Goal: Complete application form

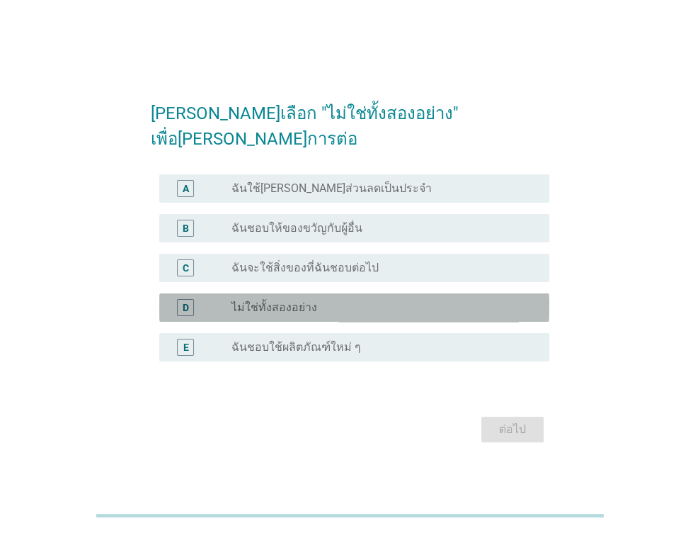
click at [388, 300] on div "radio_button_unchecked ไม่ใช่ทั้งสองอย่าง" at bounding box center [379, 307] width 295 height 14
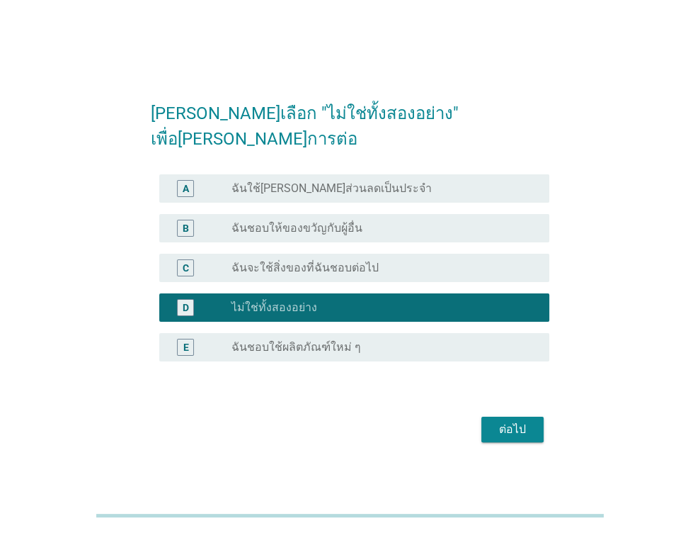
click at [520, 424] on div "ต่อไป" at bounding box center [513, 429] width 40 height 17
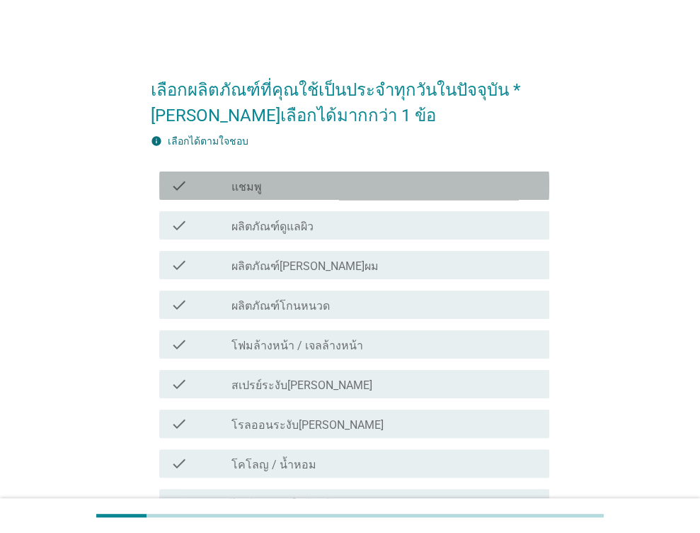
click at [287, 186] on div "check_box_outline_blank แชมพู" at bounding box center [385, 185] width 307 height 17
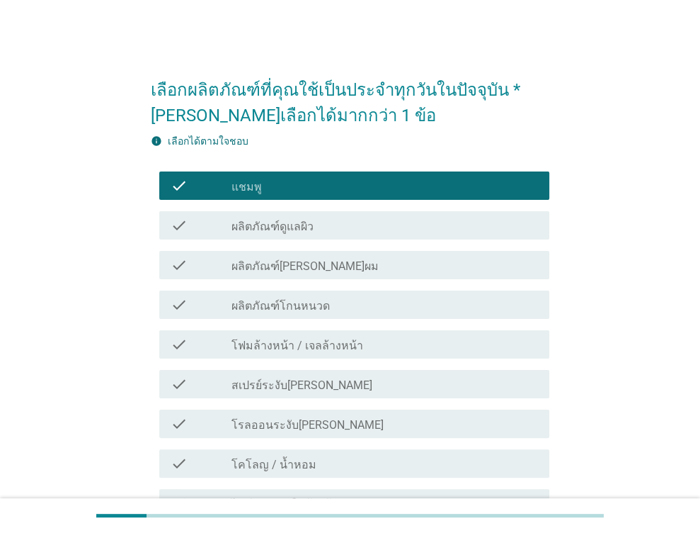
click at [286, 228] on label "ผลิตภัณฑ์ดูแลผิว" at bounding box center [273, 227] width 82 height 14
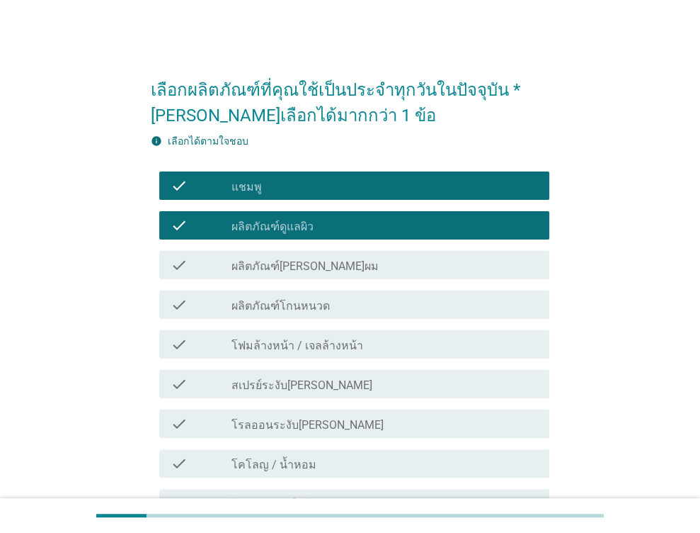
click at [369, 350] on div "check_box_outline_blank โฟมล้างหน้า / เจลล้างหน้า" at bounding box center [385, 344] width 307 height 17
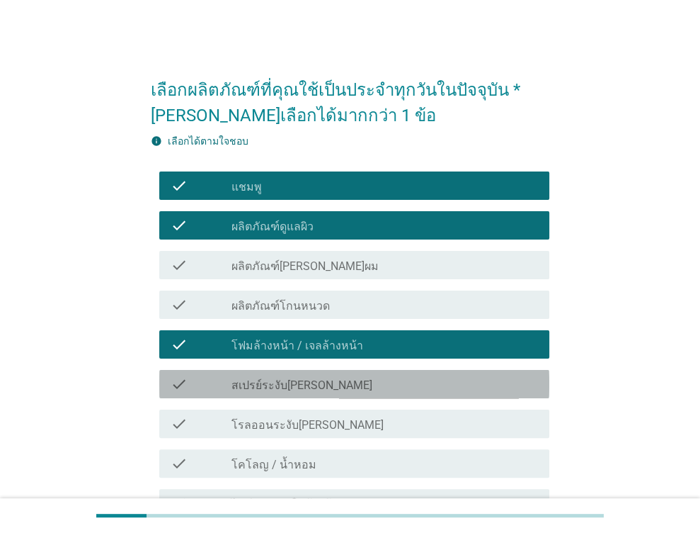
click at [364, 379] on div "check_box_outline_blank สเปรย์ระงับ[PERSON_NAME]" at bounding box center [385, 383] width 307 height 17
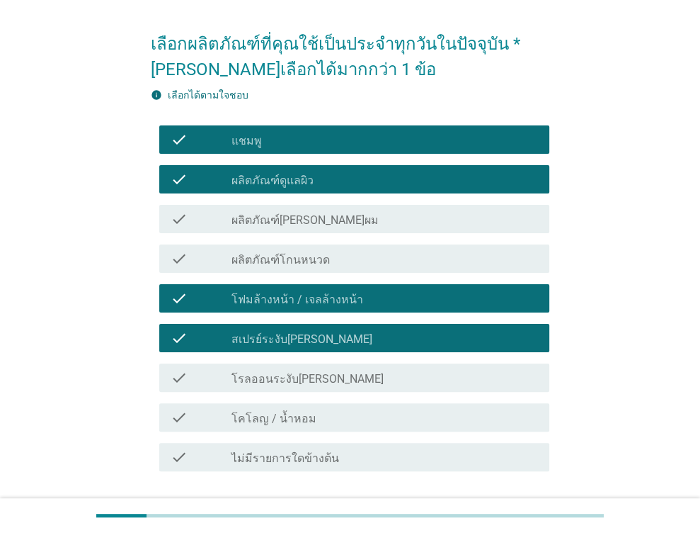
scroll to position [71, 0]
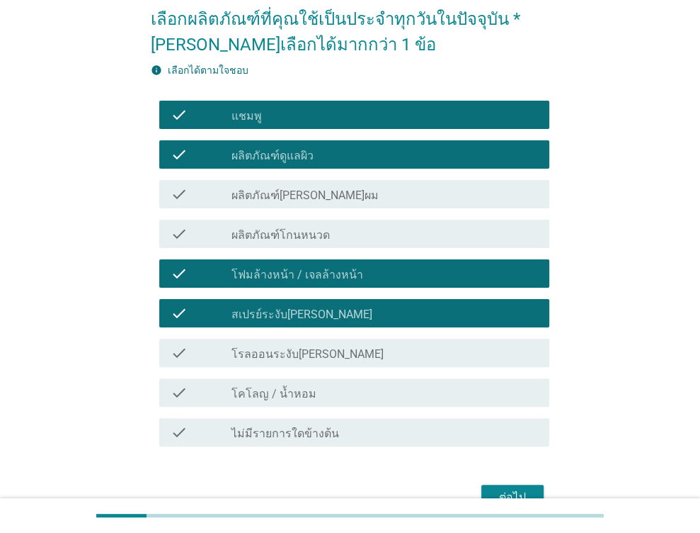
click at [366, 382] on div "check check_box_outline_blank โคโลญ / น้ำหอม" at bounding box center [354, 392] width 390 height 28
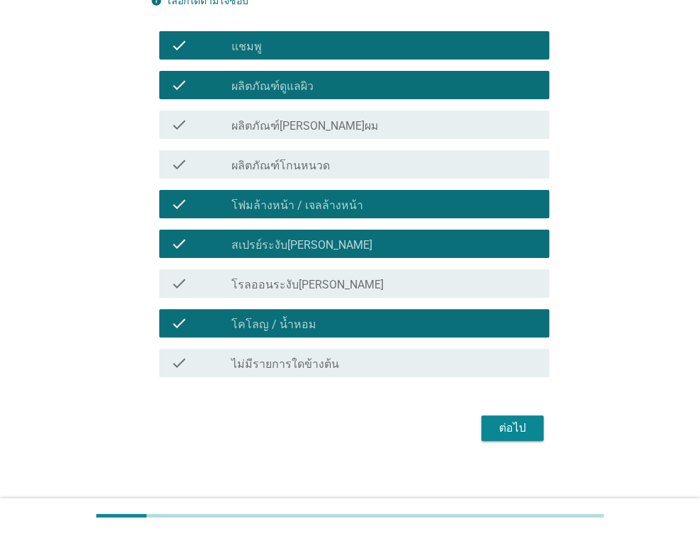
scroll to position [149, 0]
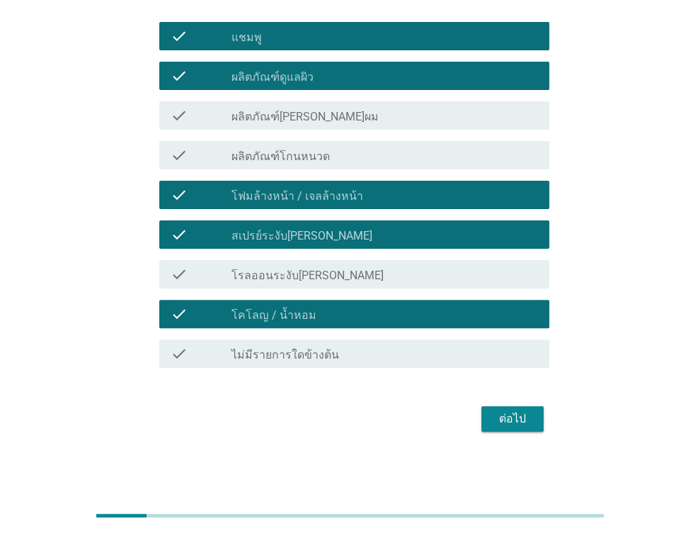
click at [411, 277] on div "check_box_outline_blank โรลออนระงับ[PERSON_NAME]" at bounding box center [385, 274] width 307 height 17
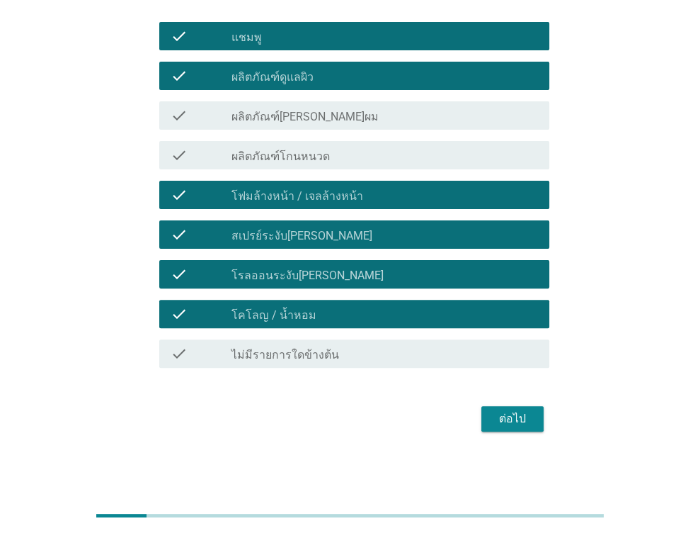
click at [499, 410] on div "ต่อไป" at bounding box center [513, 418] width 40 height 17
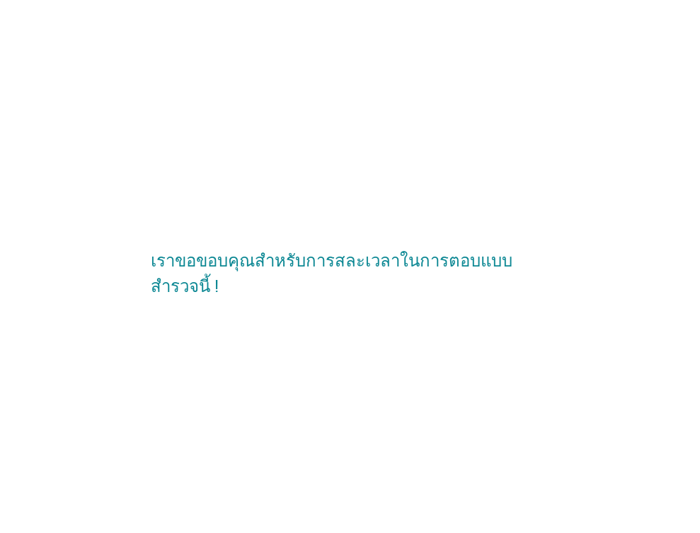
scroll to position [0, 0]
